Goal: Task Accomplishment & Management: Use online tool/utility

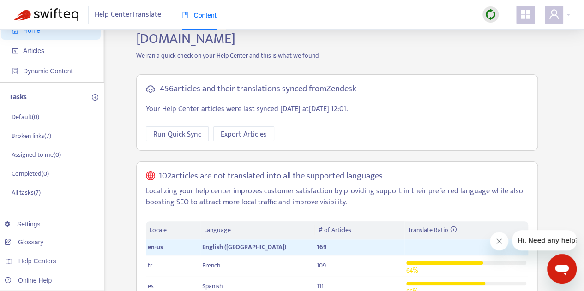
scroll to position [57, 0]
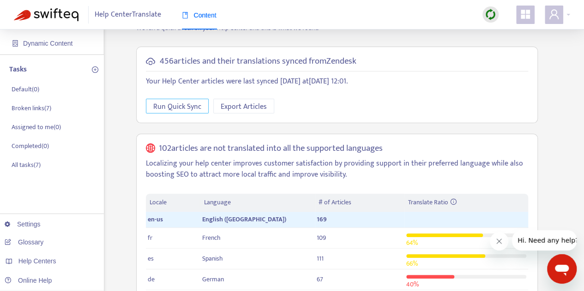
click at [187, 101] on span "Run Quick Sync" at bounding box center [177, 107] width 48 height 12
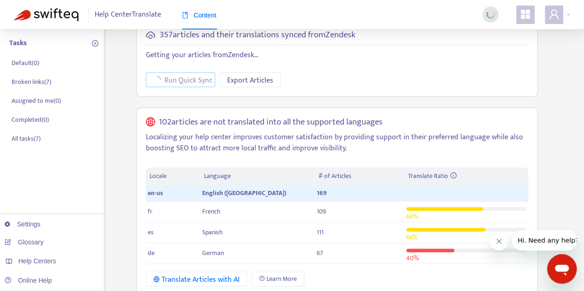
scroll to position [83, 0]
click at [199, 275] on div "Translate Articles with AI" at bounding box center [196, 281] width 86 height 12
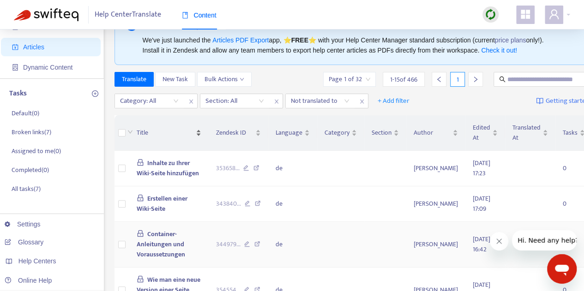
scroll to position [32, 0]
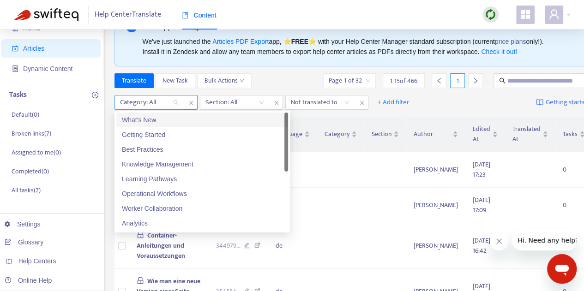
click at [170, 99] on div at bounding box center [145, 102] width 56 height 11
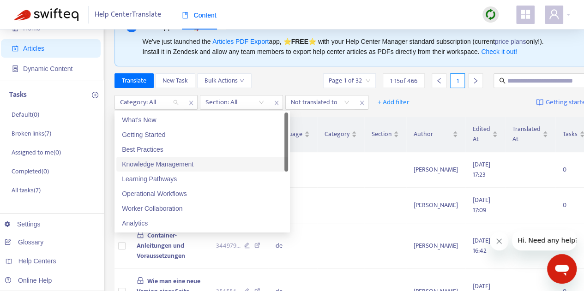
click at [166, 162] on div "Knowledge Management" at bounding box center [202, 164] width 161 height 10
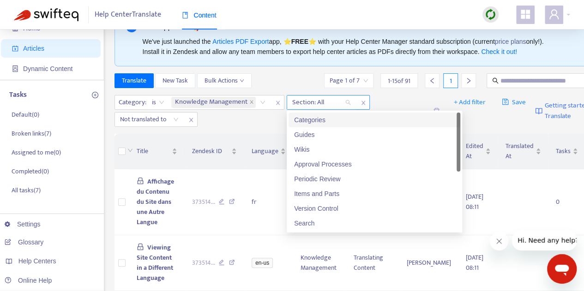
click at [316, 103] on div at bounding box center [317, 102] width 56 height 11
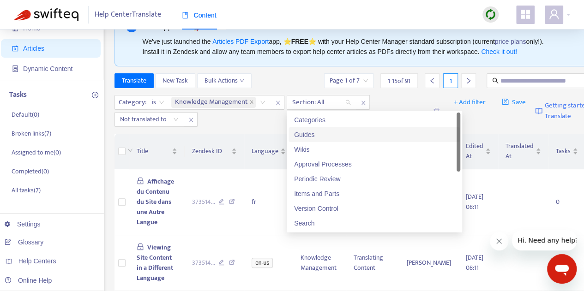
click at [312, 133] on div "Guides" at bounding box center [374, 135] width 161 height 10
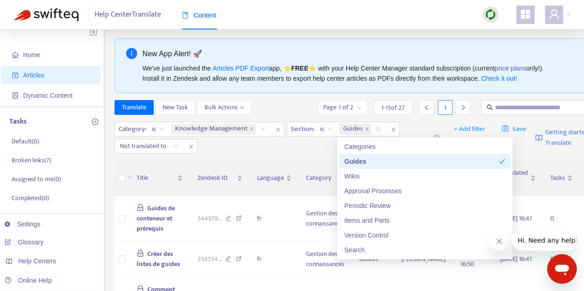
scroll to position [0, 0]
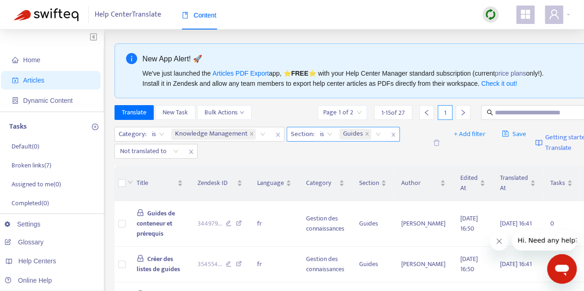
click at [391, 133] on icon "close" at bounding box center [394, 135] width 6 height 6
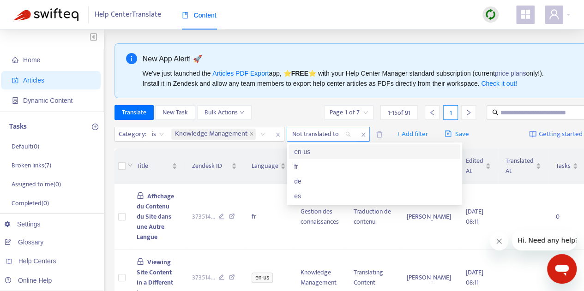
click at [347, 134] on div "Not translated to" at bounding box center [321, 134] width 69 height 14
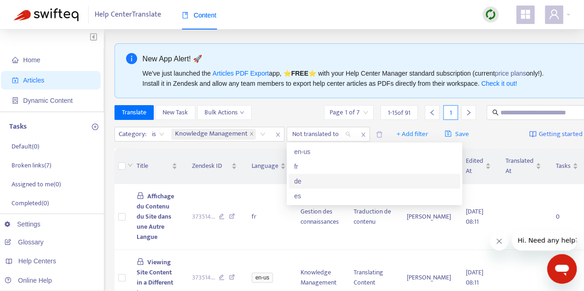
click at [325, 181] on div "de" at bounding box center [374, 181] width 161 height 10
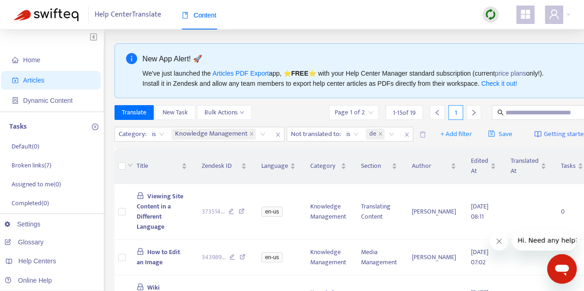
click at [320, 142] on div "Category : is Knowledge Management Not translated to : is de" at bounding box center [264, 134] width 299 height 15
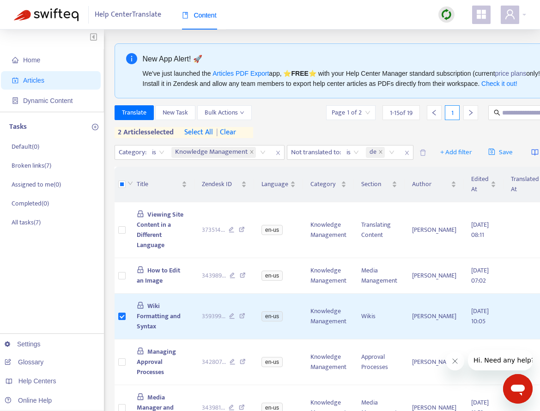
click at [467, 112] on icon "right" at bounding box center [470, 112] width 6 height 6
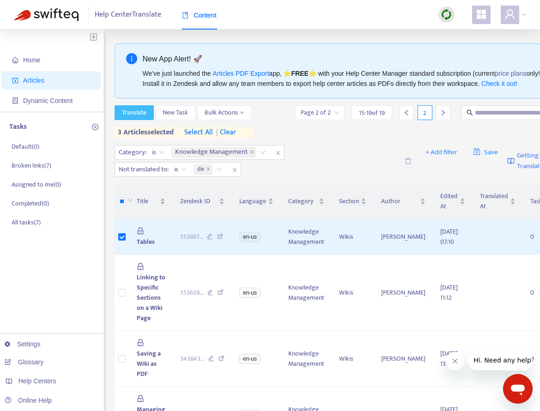
click at [140, 111] on span "Translate" at bounding box center [134, 113] width 24 height 10
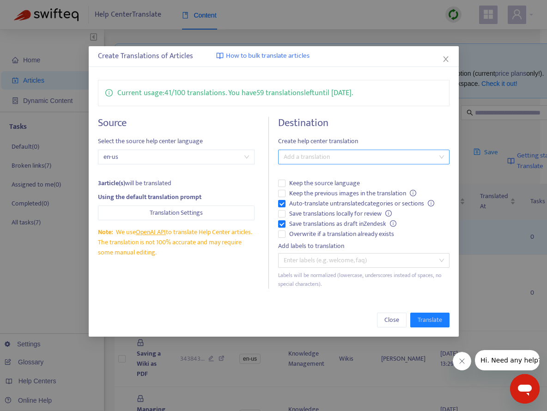
click at [362, 162] on div at bounding box center [358, 156] width 157 height 11
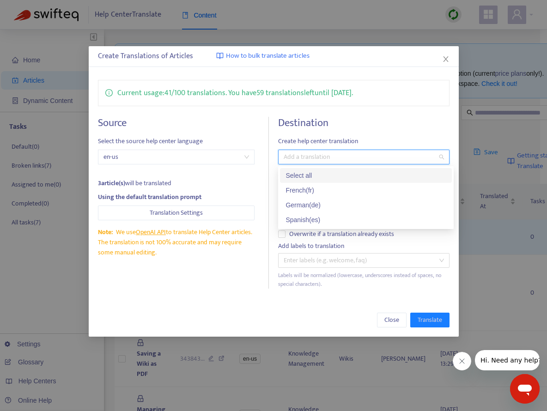
click at [408, 109] on div "Current usage: 41 / 100 translations . You have 59 translations left until [DAT…" at bounding box center [274, 184] width 370 height 227
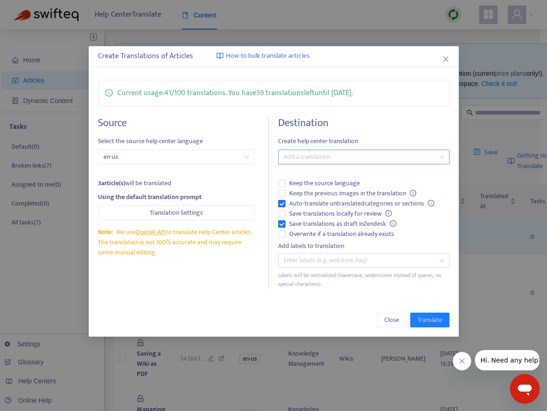
click at [345, 155] on div at bounding box center [358, 156] width 157 height 11
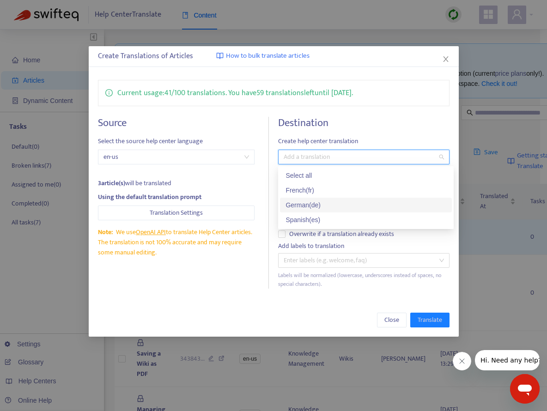
click at [326, 207] on div "German ( de )" at bounding box center [365, 205] width 161 height 10
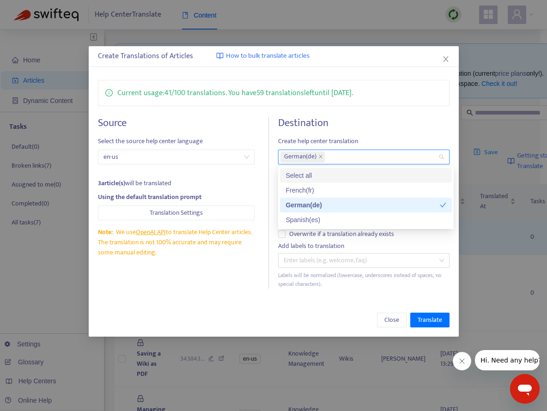
click at [369, 133] on div "Destination Create help center translation German ( de ) Keep the source langua…" at bounding box center [363, 203] width 171 height 172
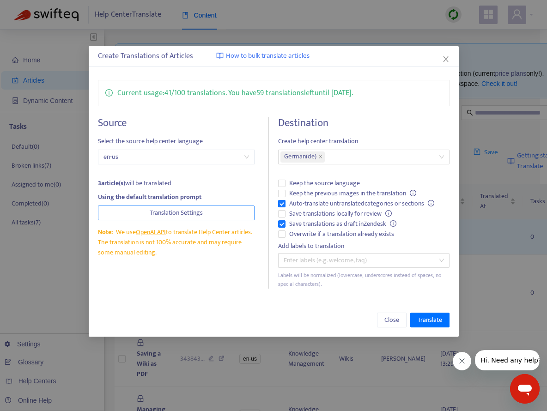
click at [196, 217] on span "Translation Settings" at bounding box center [176, 213] width 53 height 10
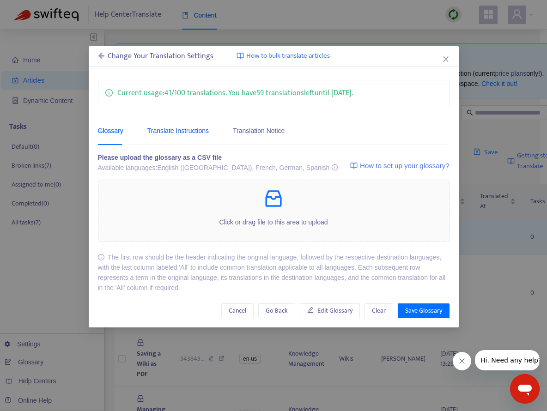
click at [180, 135] on div "Translate Instructions" at bounding box center [177, 131] width 61 height 10
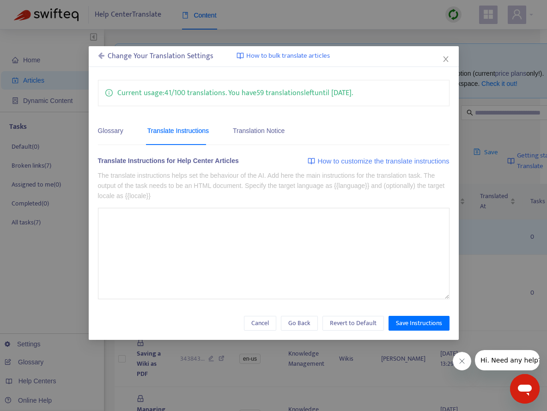
type textarea "**********"
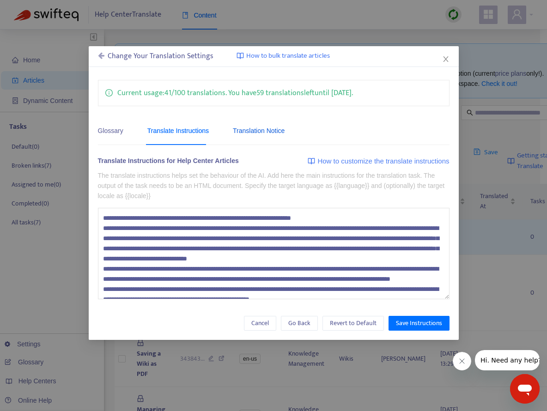
click at [244, 127] on div "Translation Notice" at bounding box center [259, 131] width 52 height 10
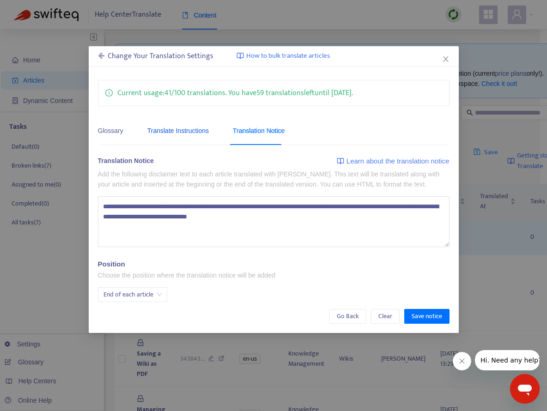
click at [193, 132] on div "Translate Instructions" at bounding box center [177, 131] width 61 height 10
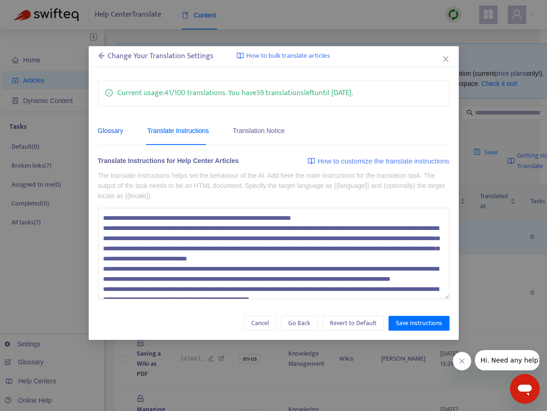
click at [121, 127] on div "Glossary" at bounding box center [110, 131] width 25 height 10
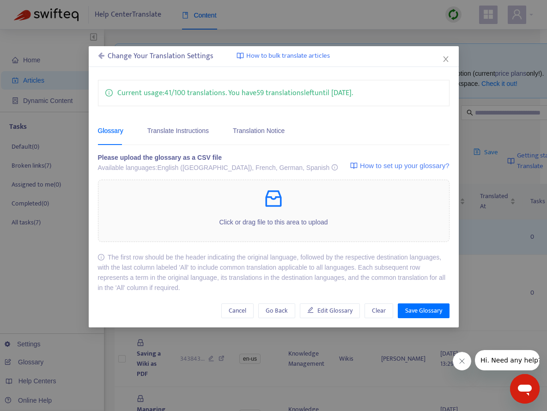
click at [185, 59] on div "Change Your Translation Settings" at bounding box center [156, 56] width 116 height 11
click at [101, 55] on icon at bounding box center [101, 55] width 6 height 7
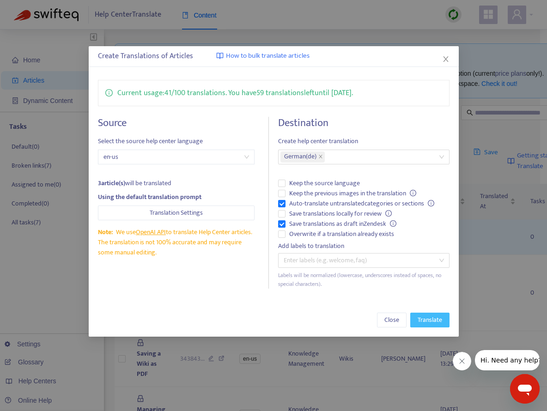
click at [438, 291] on span "Translate" at bounding box center [429, 320] width 24 height 10
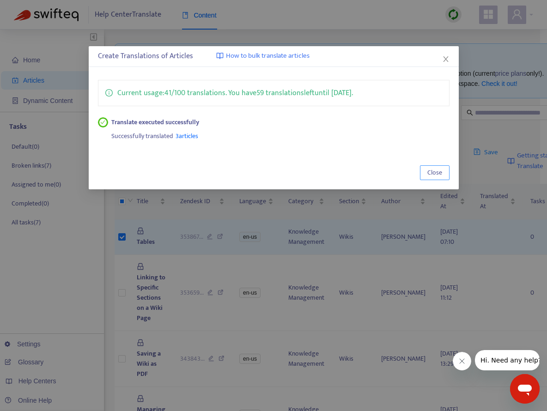
click at [440, 170] on span "Close" at bounding box center [434, 173] width 15 height 10
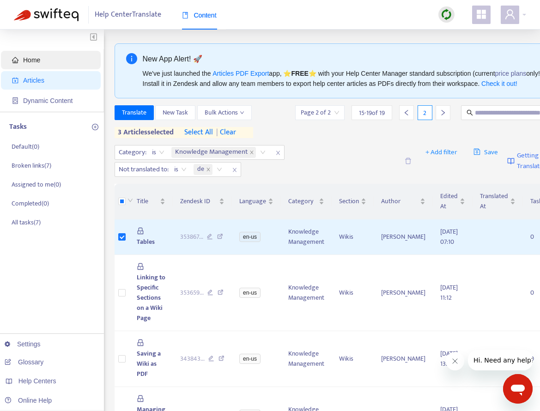
click at [66, 60] on span "Home" at bounding box center [52, 60] width 81 height 18
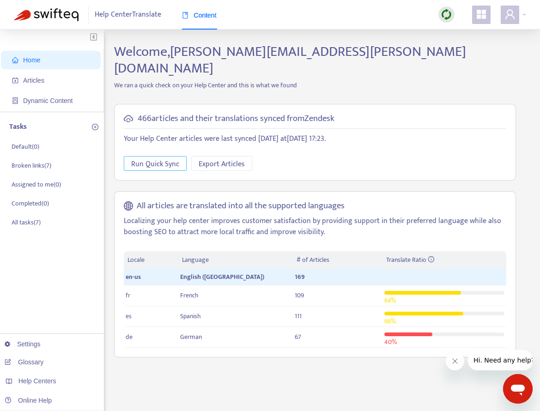
click at [165, 158] on span "Run Quick Sync" at bounding box center [155, 164] width 48 height 12
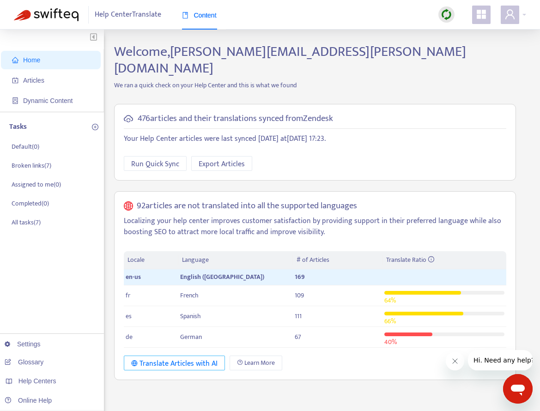
click at [159, 291] on div "Translate Articles with AI" at bounding box center [174, 364] width 86 height 12
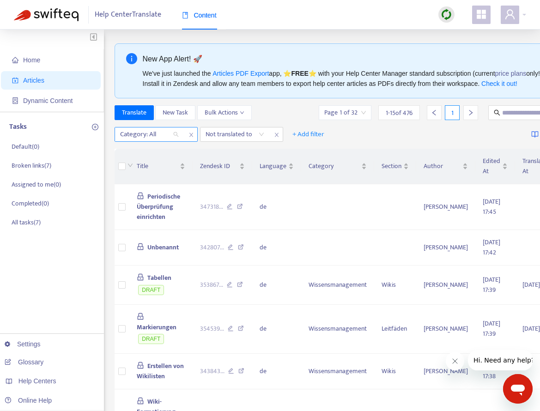
click at [173, 138] on div "Category: All" at bounding box center [149, 134] width 69 height 14
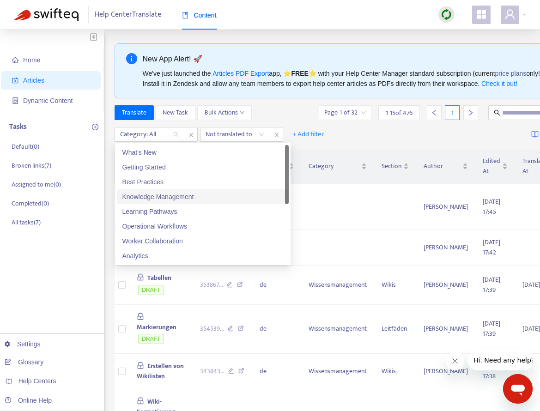
click at [170, 196] on div "Knowledge Management" at bounding box center [202, 197] width 161 height 10
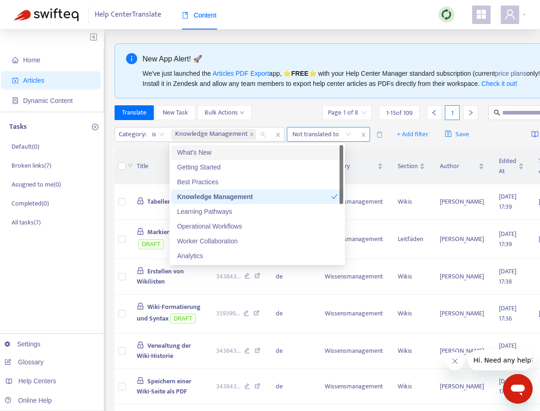
click at [314, 131] on div at bounding box center [317, 134] width 56 height 11
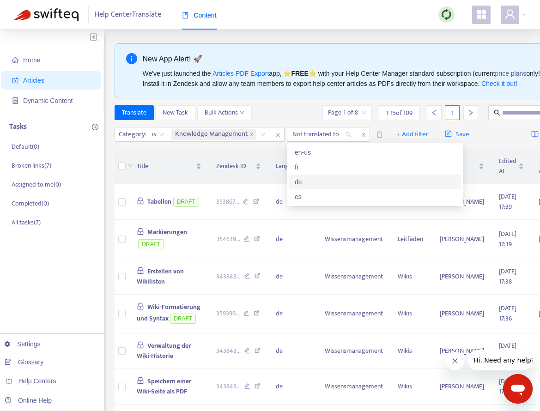
click at [306, 182] on div "de" at bounding box center [375, 182] width 161 height 10
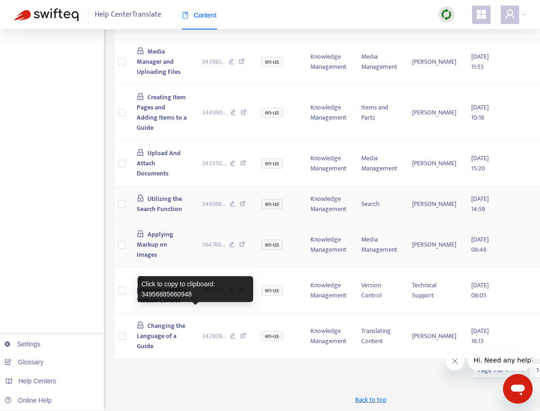
scroll to position [396, 0]
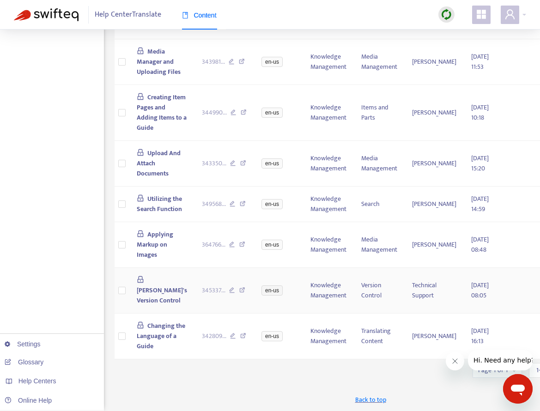
click at [126, 268] on td at bounding box center [122, 291] width 15 height 46
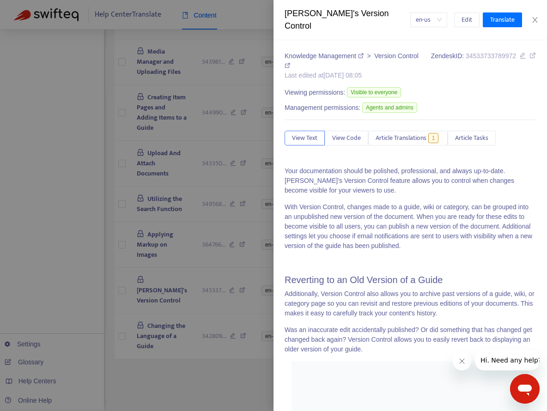
click at [167, 250] on div at bounding box center [273, 205] width 547 height 411
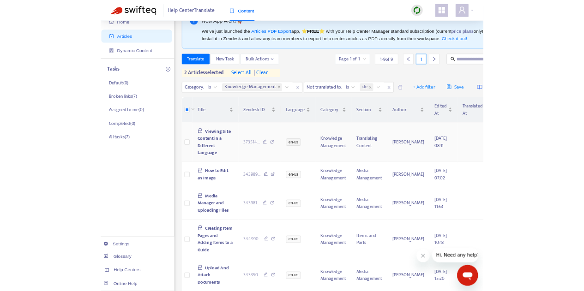
scroll to position [0, 0]
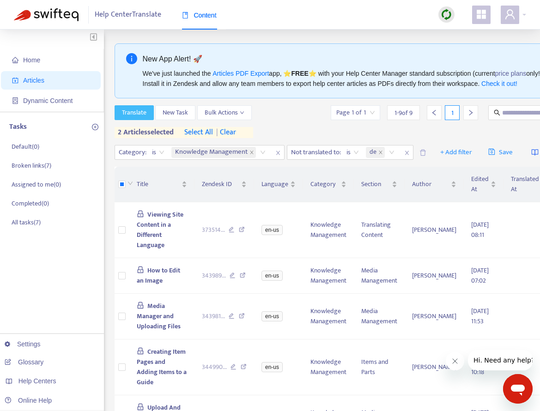
click at [137, 112] on span "Translate" at bounding box center [134, 113] width 24 height 10
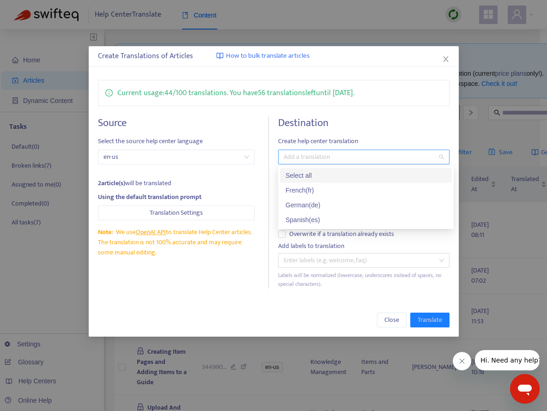
click at [348, 155] on div at bounding box center [358, 156] width 157 height 11
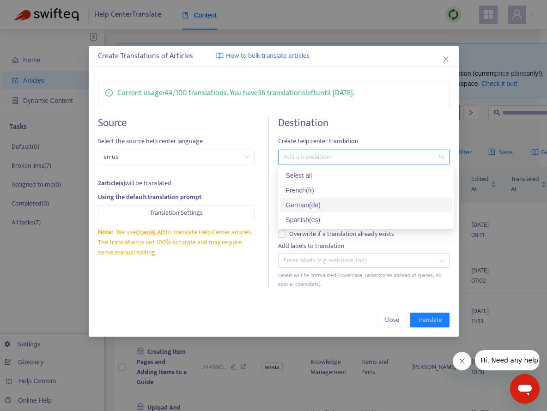
click at [328, 203] on div "German ( de )" at bounding box center [365, 205] width 161 height 10
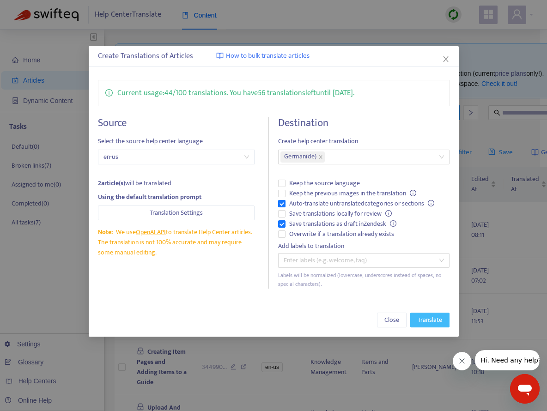
click at [423, 291] on span "Translate" at bounding box center [429, 320] width 24 height 10
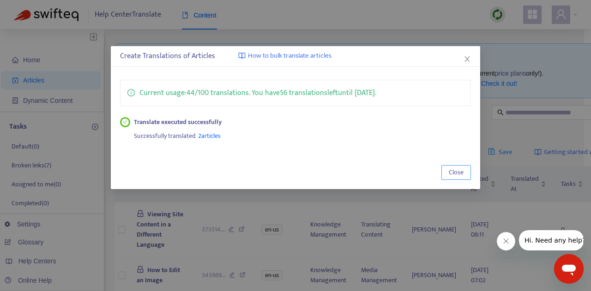
click at [457, 178] on button "Close" at bounding box center [456, 172] width 30 height 15
